Goal: Browse casually: Explore the website without a specific task or goal

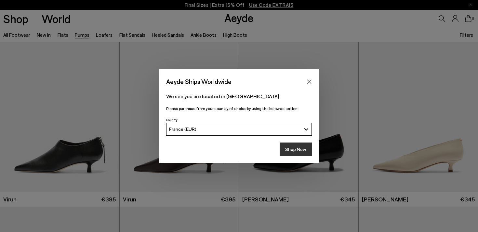
click at [302, 151] on button "Shop Now" at bounding box center [296, 150] width 32 height 14
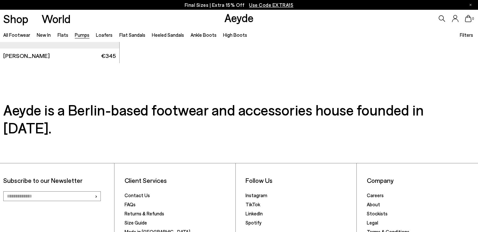
scroll to position [2929, 0]
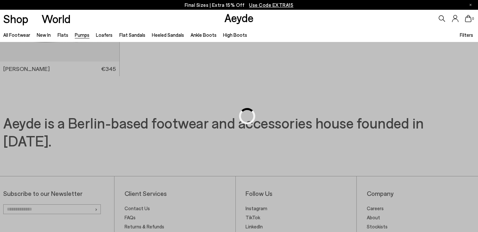
scroll to position [1357, 0]
